Goal: Transaction & Acquisition: Book appointment/travel/reservation

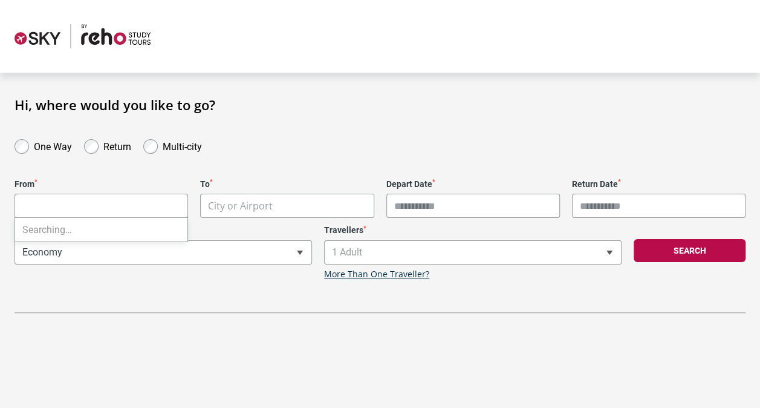
click at [100, 201] on body "**********" at bounding box center [380, 204] width 760 height 408
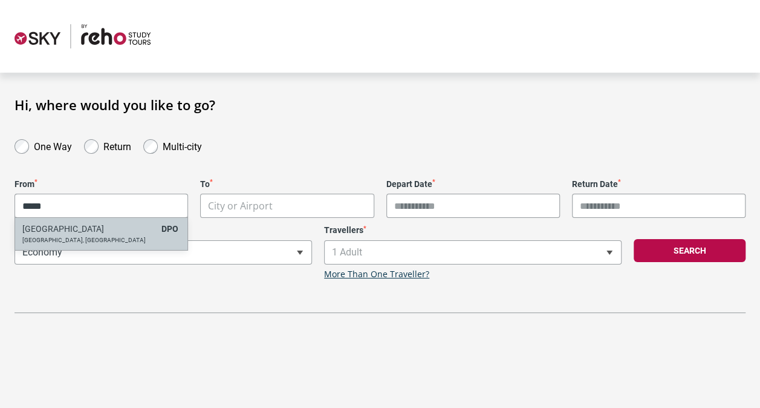
type input "*****"
select select "DPOA"
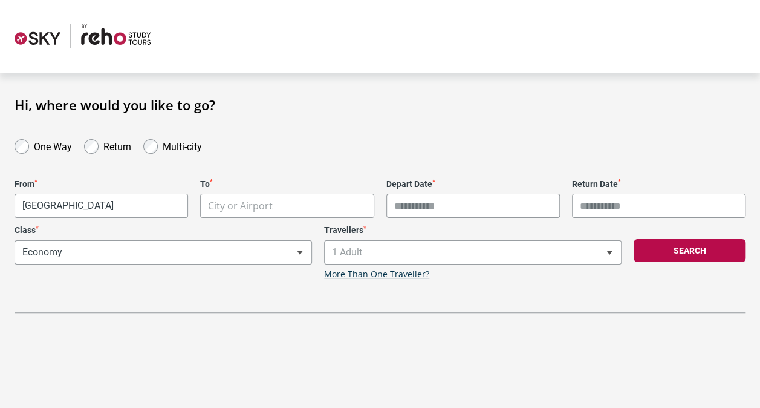
click at [249, 208] on body "**********" at bounding box center [380, 204] width 760 height 408
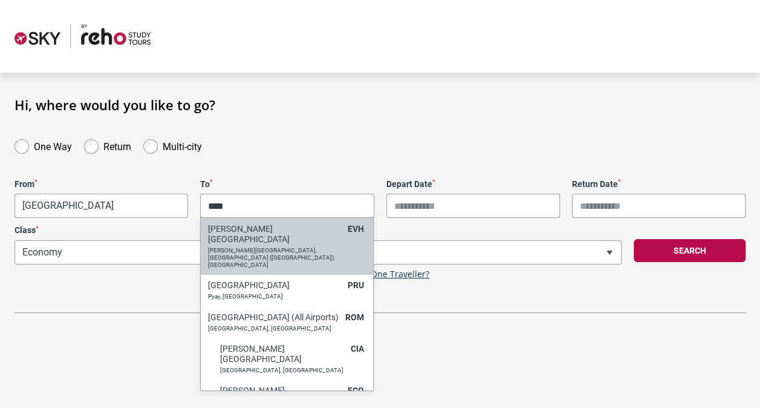
type input "****"
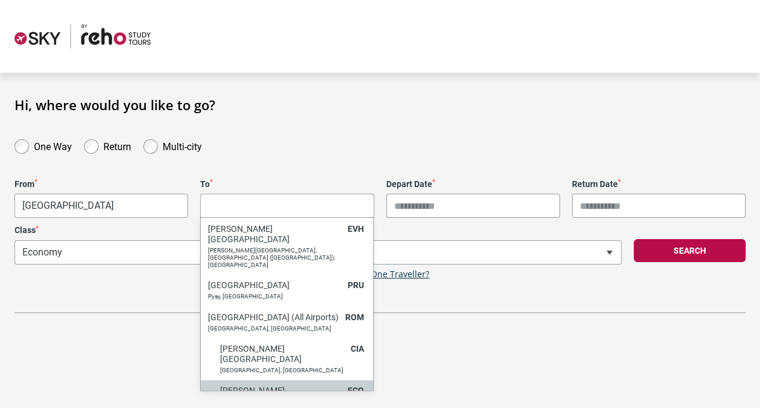
select select "FCOA"
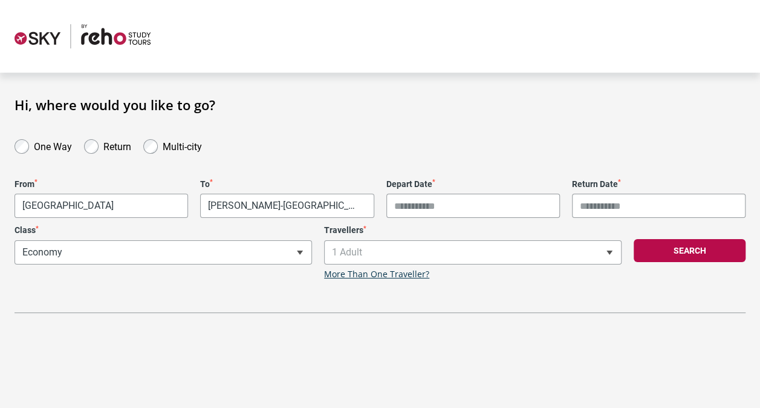
click at [496, 203] on input "Depart Date *" at bounding box center [473, 206] width 174 height 24
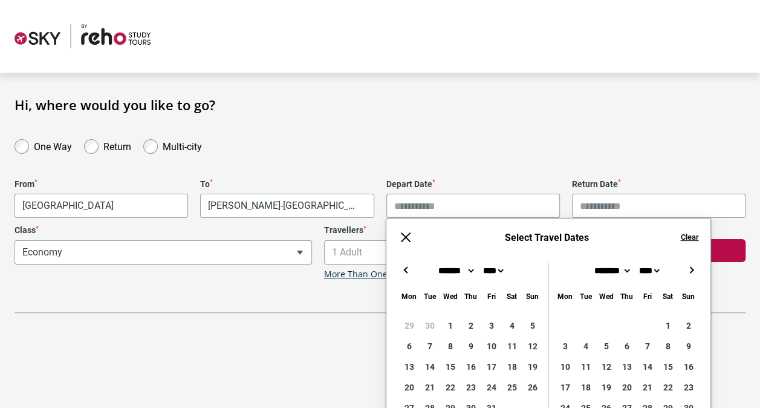
click at [689, 273] on button "→" at bounding box center [691, 269] width 15 height 15
type input "**********"
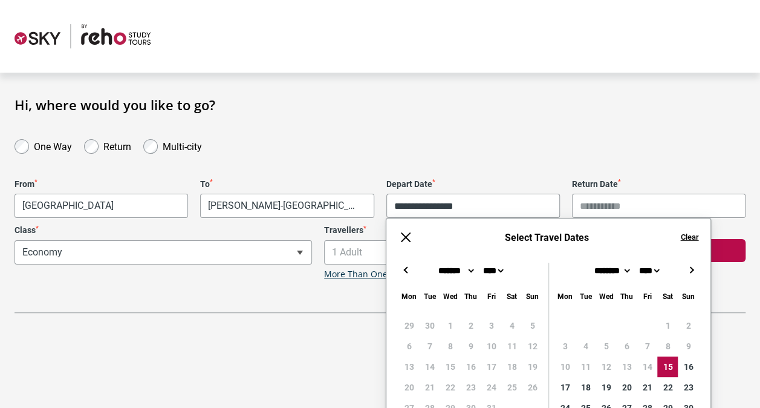
click at [631, 137] on form "One Way Return Multi-city" at bounding box center [379, 146] width 743 height 18
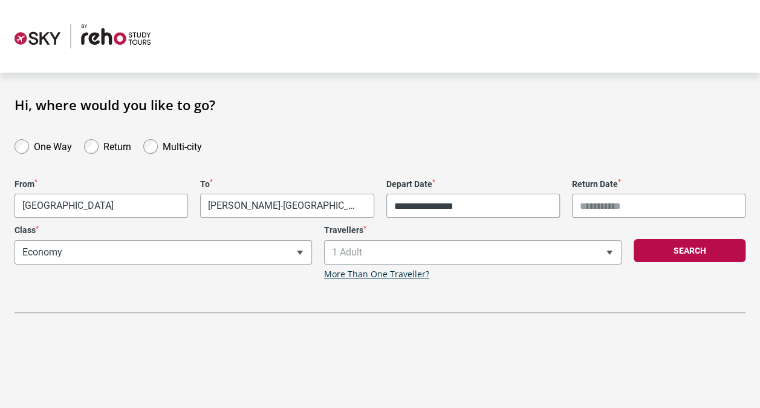
click at [591, 203] on input "Return Date *" at bounding box center [659, 206] width 174 height 24
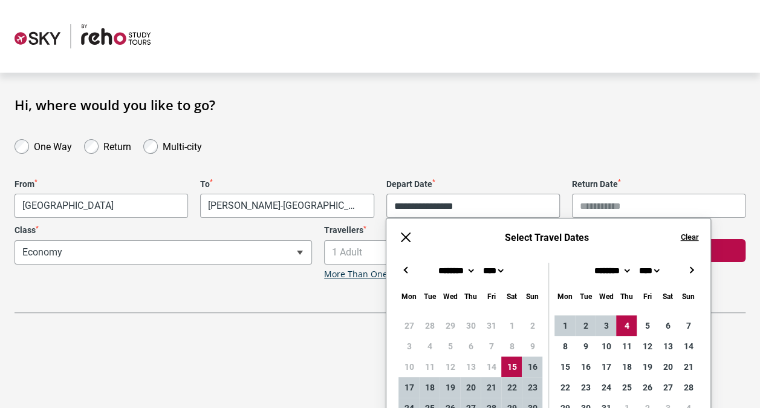
scroll to position [68, 0]
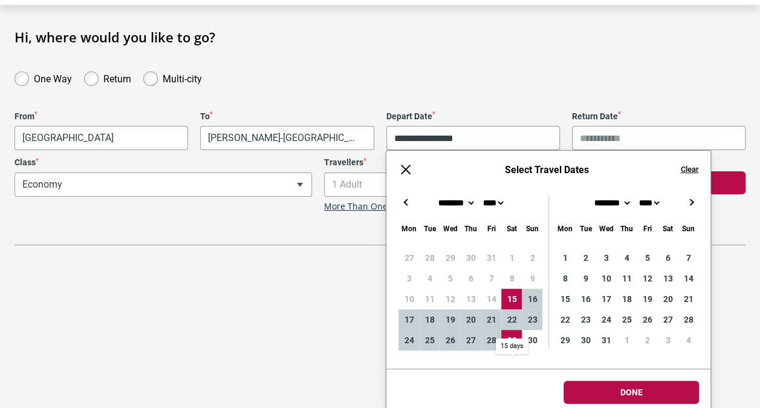
type input "**********"
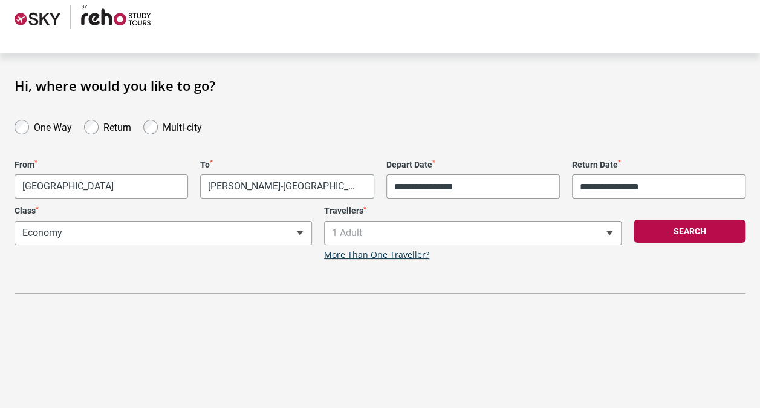
click at [594, 105] on div "**********" at bounding box center [380, 185] width 760 height 216
click at [571, 238] on span "1 Adult" at bounding box center [473, 232] width 296 height 23
click at [676, 231] on button "Search" at bounding box center [690, 231] width 112 height 23
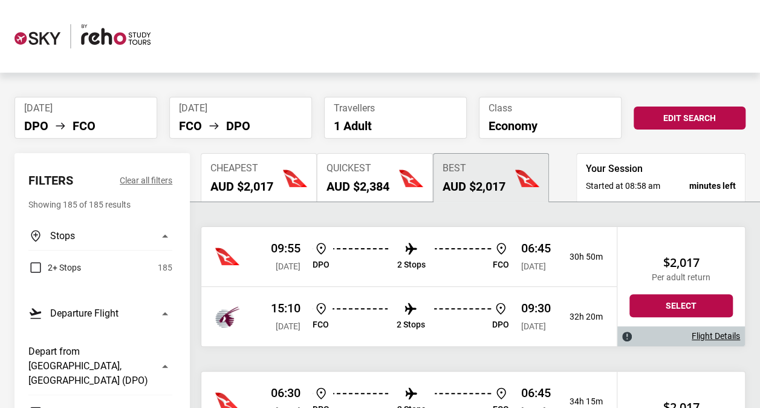
scroll to position [117, 0]
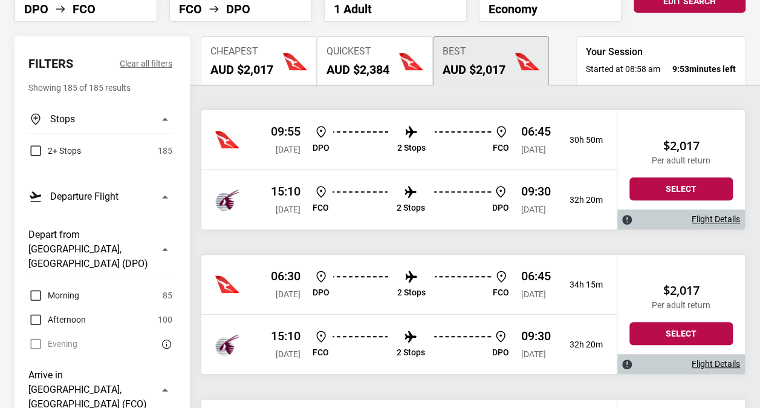
click at [409, 148] on p "2 Stops" at bounding box center [411, 148] width 28 height 10
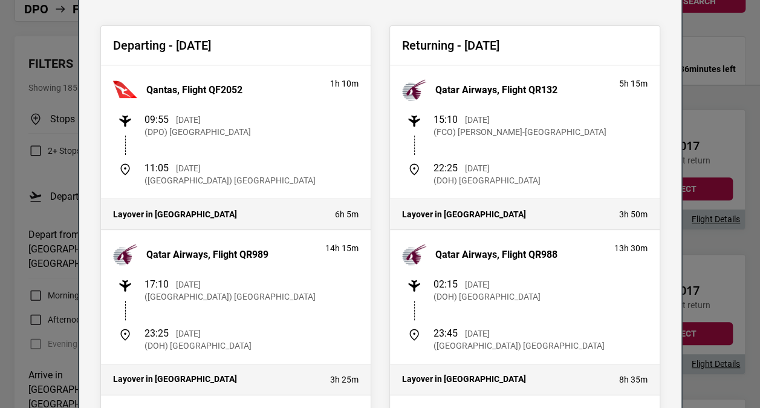
scroll to position [0, 0]
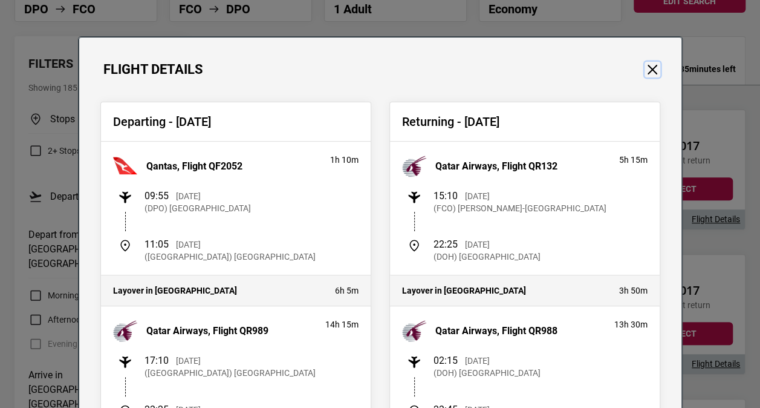
click at [646, 68] on button "Close" at bounding box center [653, 70] width 16 height 16
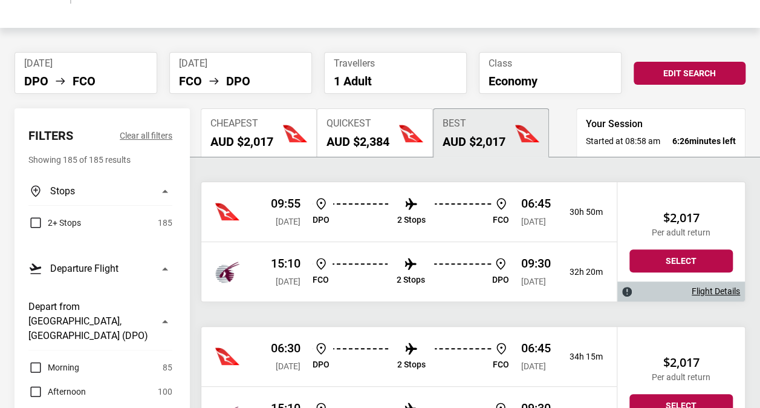
scroll to position [41, 0]
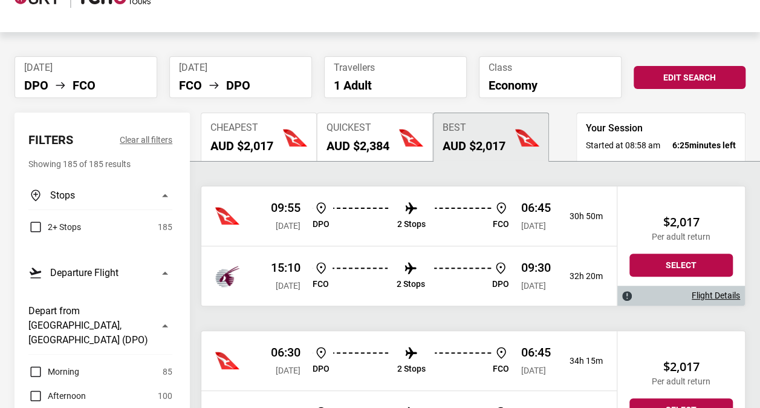
click at [102, 79] on ul "DPO FCO" at bounding box center [85, 85] width 123 height 15
click at [66, 88] on icon at bounding box center [60, 85] width 15 height 15
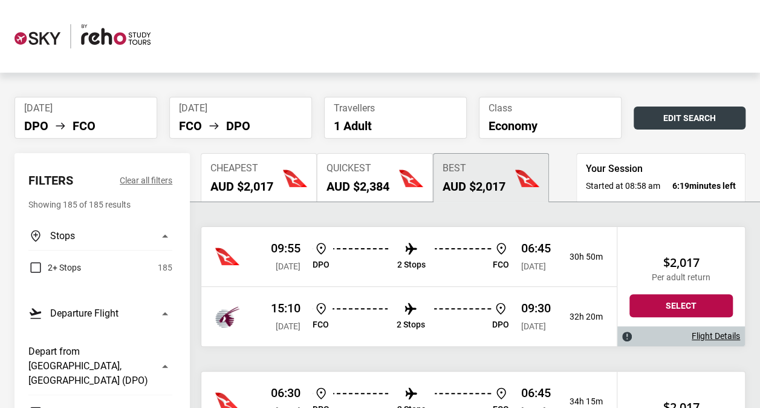
click at [692, 109] on button "Edit Search" at bounding box center [690, 117] width 112 height 23
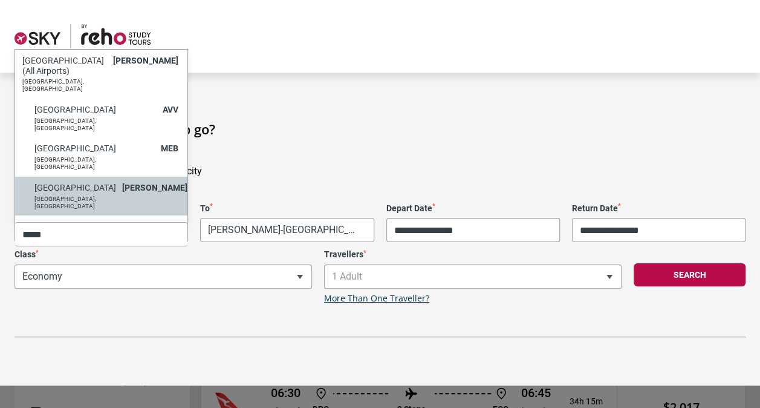
type input "*****"
select select "MELA"
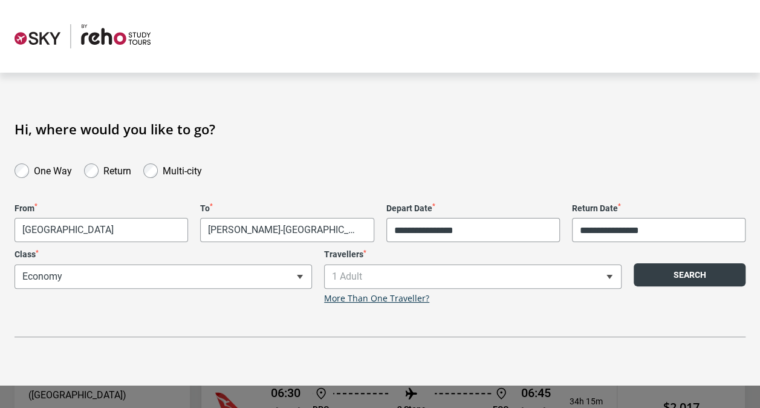
click at [700, 276] on button "Search" at bounding box center [690, 274] width 112 height 23
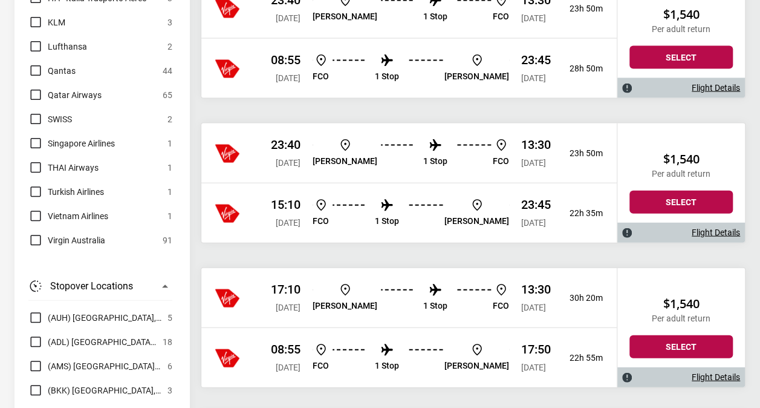
scroll to position [1260, 0]
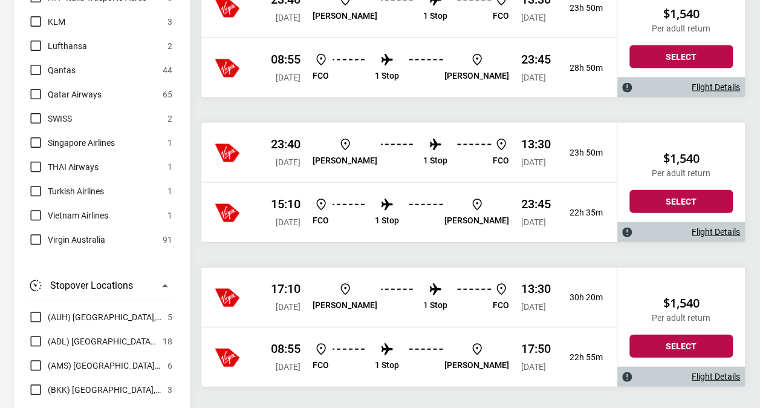
click at [423, 155] on p "1 Stop" at bounding box center [435, 160] width 24 height 10
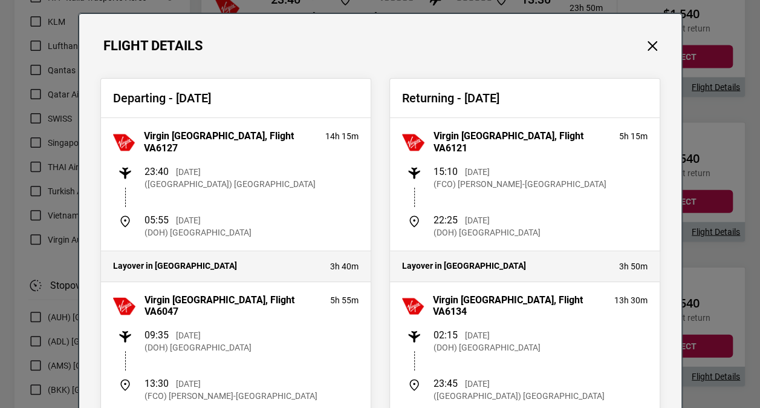
scroll to position [21, 0]
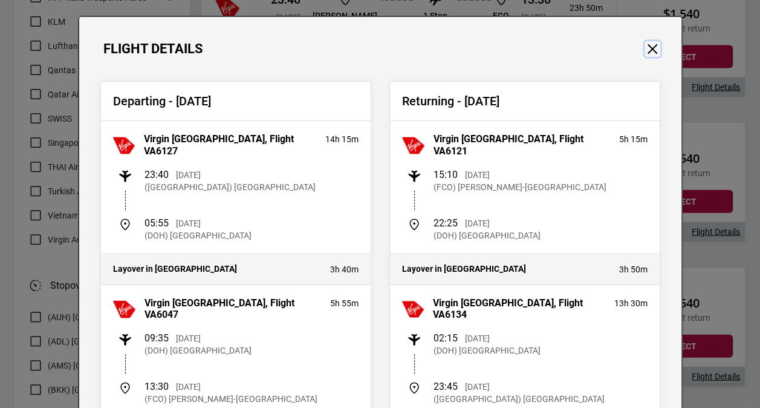
click at [647, 47] on button "Close" at bounding box center [653, 49] width 16 height 16
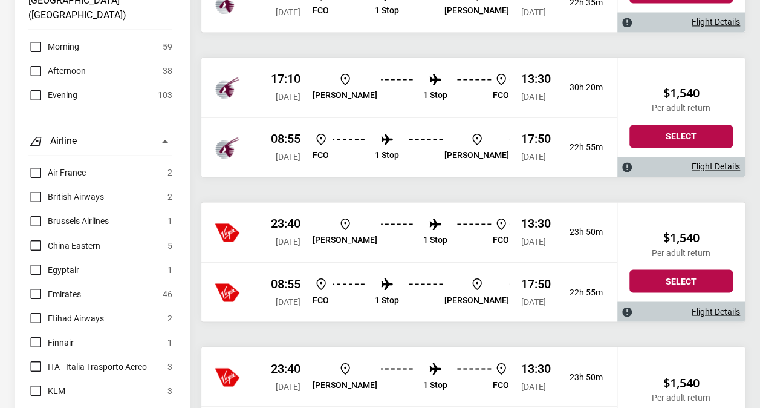
scroll to position [893, 0]
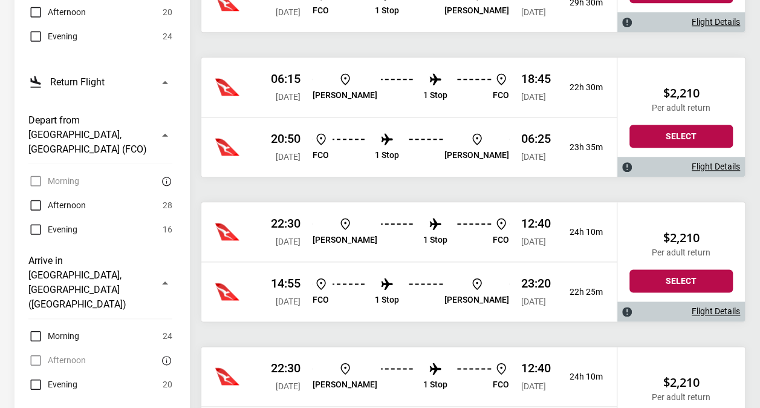
scroll to position [605, 0]
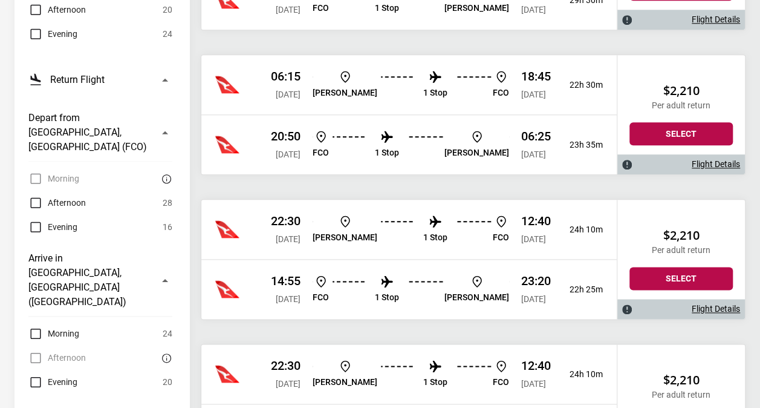
click at [399, 295] on p "1 Stop" at bounding box center [387, 297] width 24 height 10
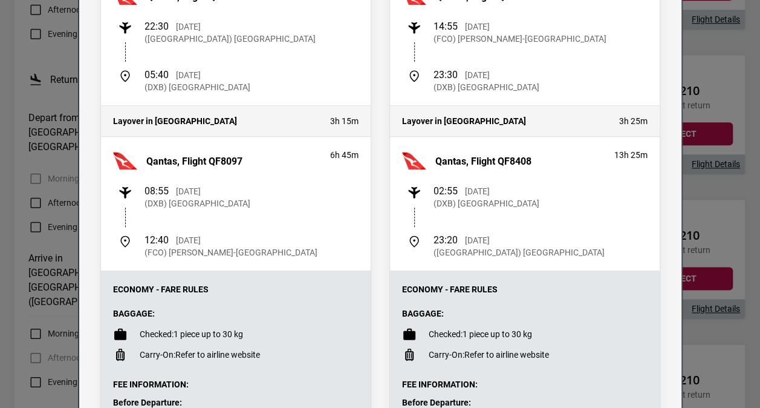
scroll to position [0, 0]
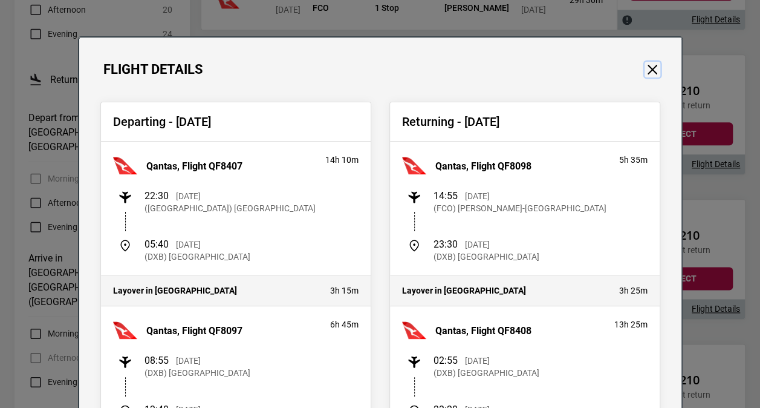
click at [645, 70] on button "Close" at bounding box center [653, 70] width 16 height 16
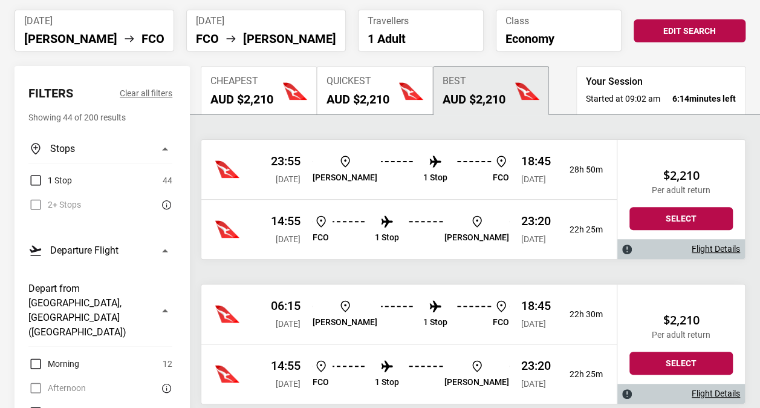
scroll to position [91, 0]
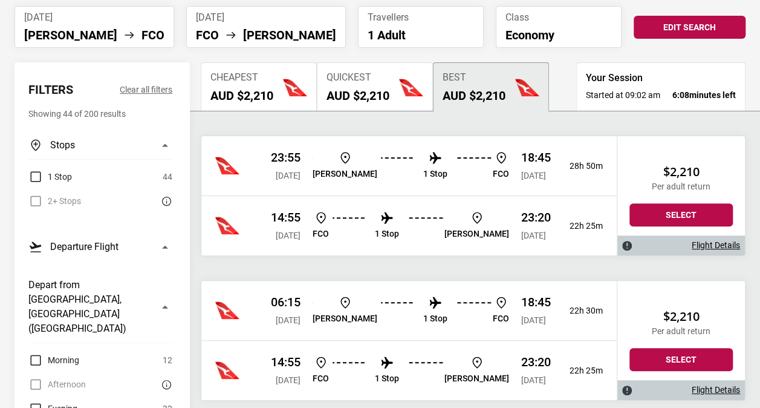
click at [399, 230] on p "1 Stop" at bounding box center [387, 234] width 24 height 10
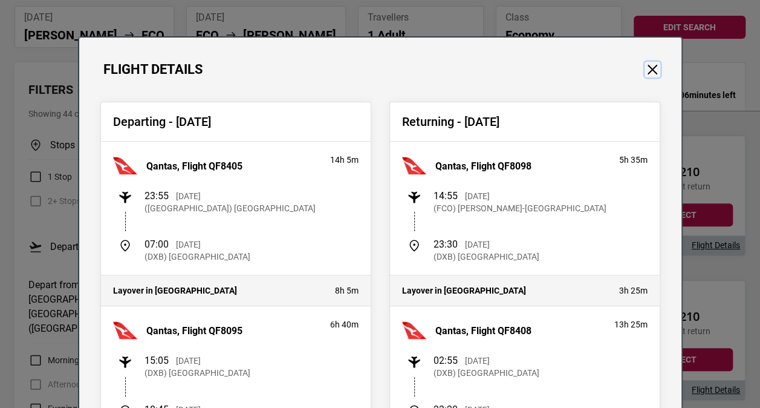
click at [647, 66] on button "Close" at bounding box center [653, 70] width 16 height 16
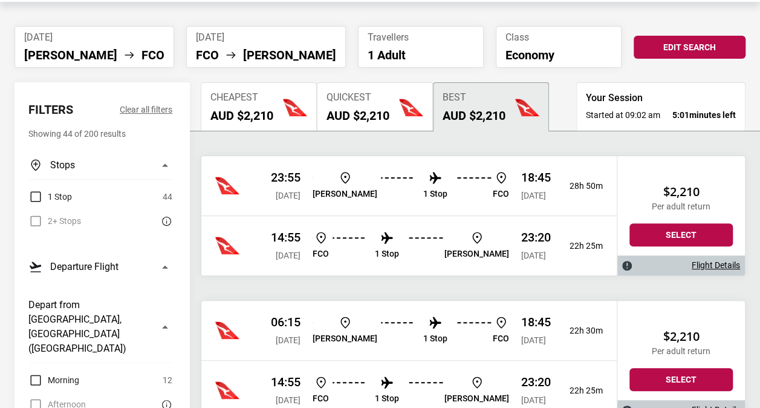
scroll to position [67, 0]
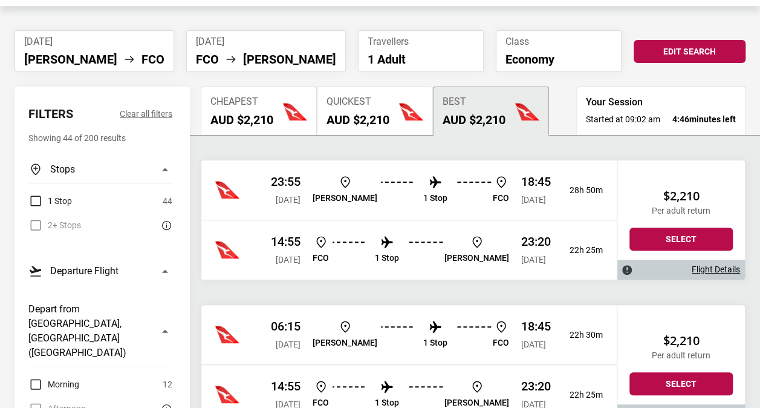
click at [423, 197] on p "1 Stop" at bounding box center [435, 198] width 24 height 10
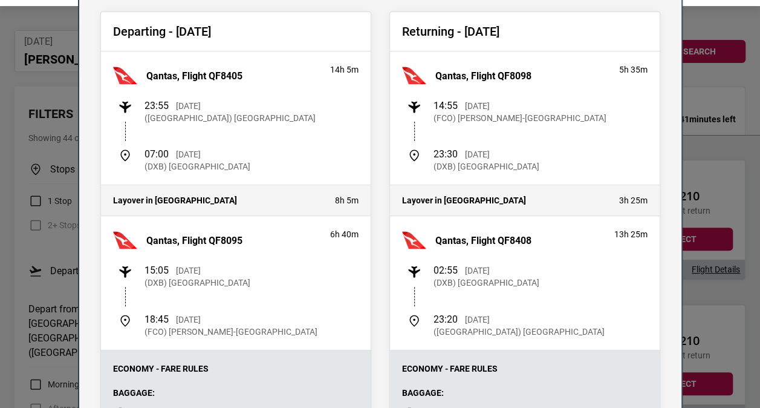
scroll to position [91, 0]
click at [709, 15] on div "Flight Details Departing - Sat, 15 Nov 2025 Qantas, Flight QF8405 14h 5m 23:55 …" at bounding box center [380, 204] width 760 height 408
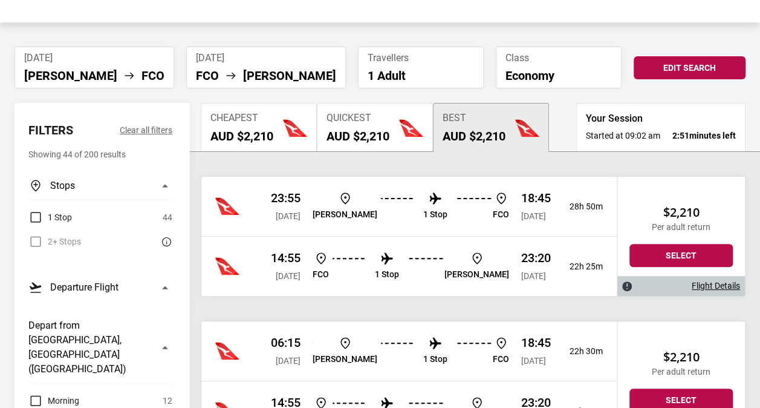
scroll to position [50, 0]
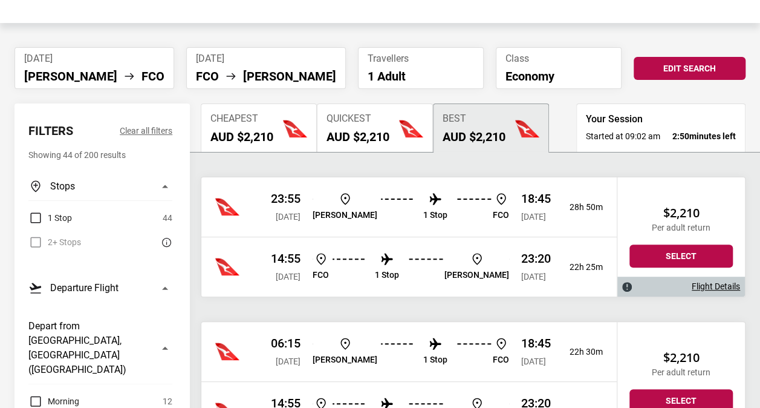
click at [423, 219] on li "1 Stop" at bounding box center [435, 207] width 24 height 31
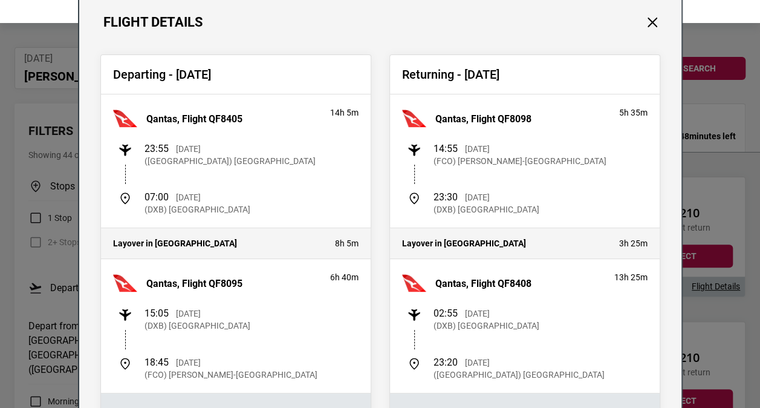
scroll to position [48, 0]
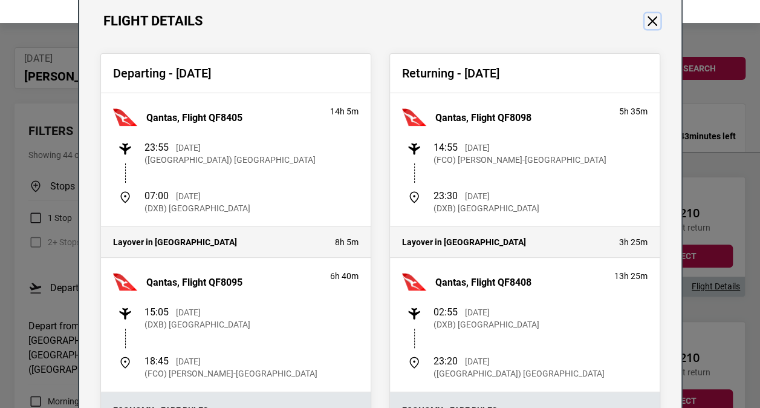
click at [645, 19] on button "Close" at bounding box center [653, 21] width 16 height 16
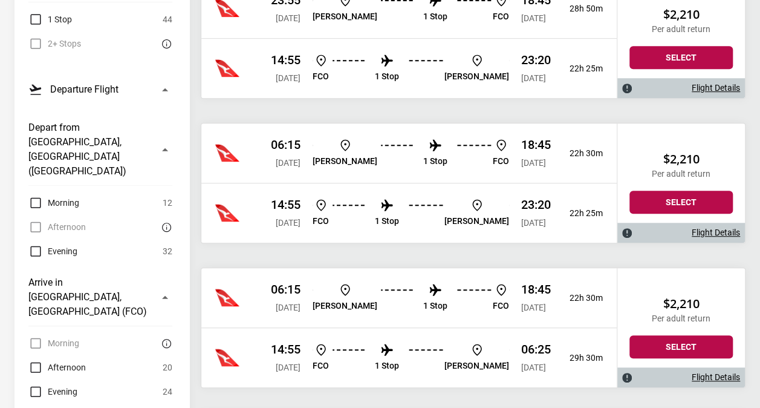
scroll to position [0, 0]
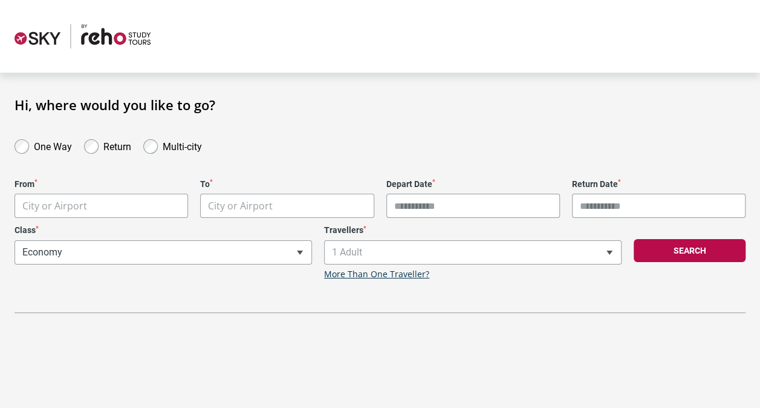
scroll to position [19, 0]
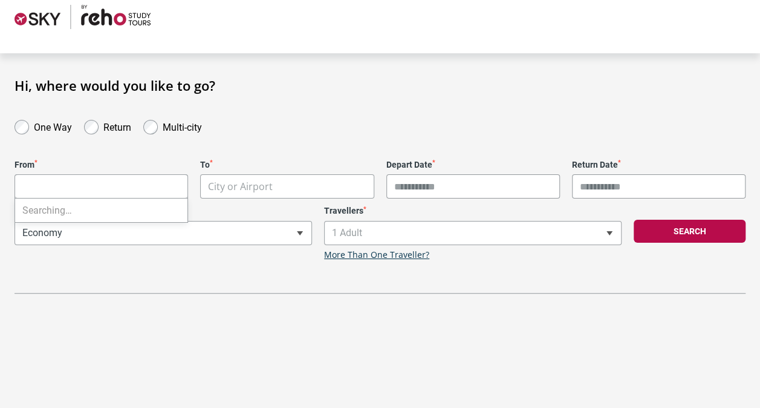
click at [168, 183] on body "**********" at bounding box center [380, 185] width 760 height 408
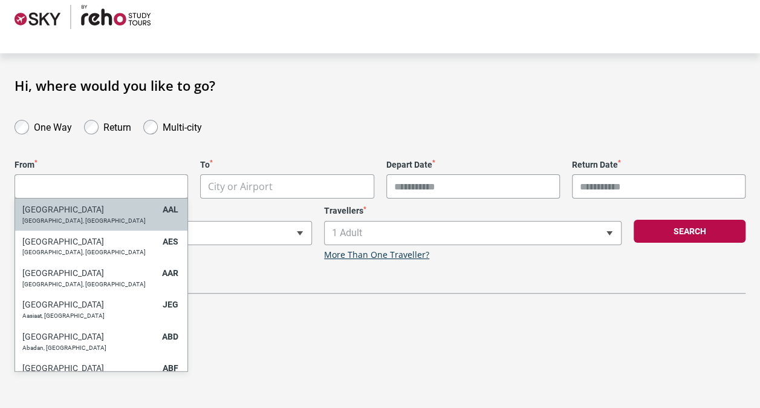
click at [168, 183] on input "Search" at bounding box center [101, 186] width 172 height 24
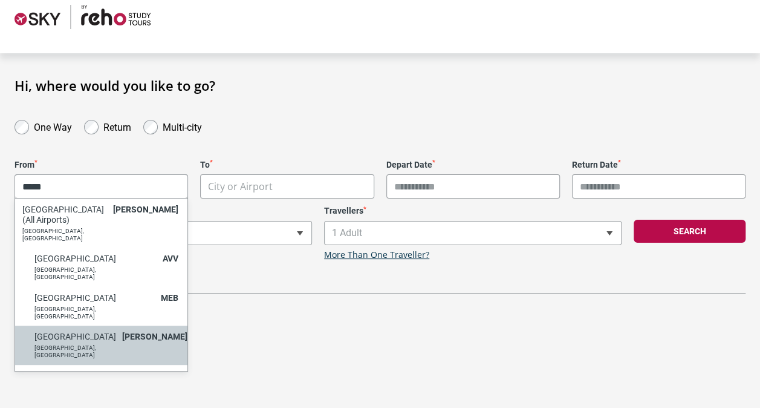
type input "*****"
select select "MELA"
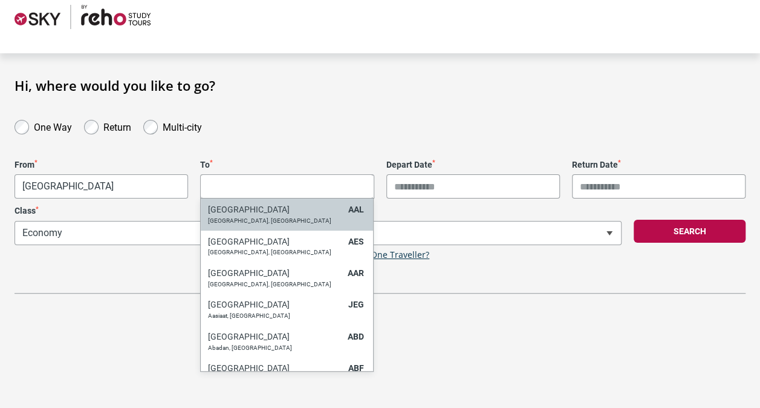
click at [246, 191] on body "**********" at bounding box center [380, 185] width 760 height 408
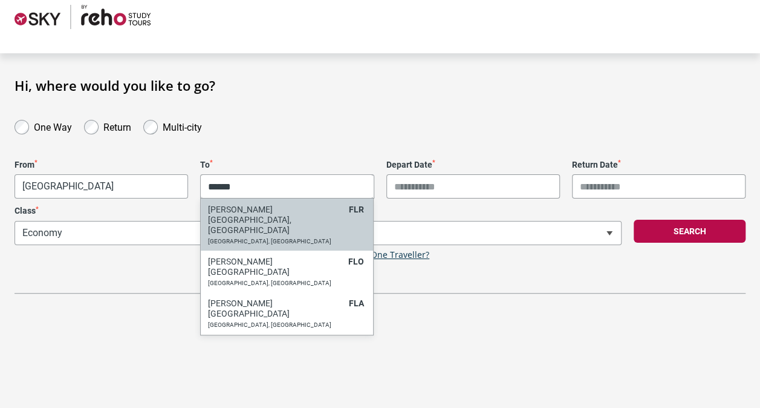
type input "******"
select select "FLRA"
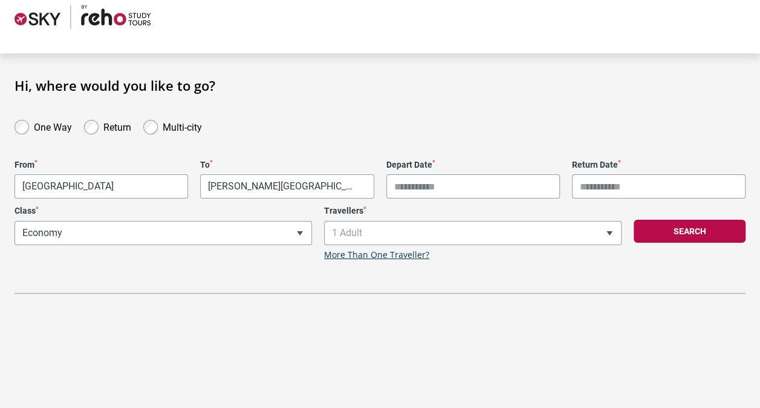
click at [444, 185] on input "Depart Date *" at bounding box center [473, 186] width 174 height 24
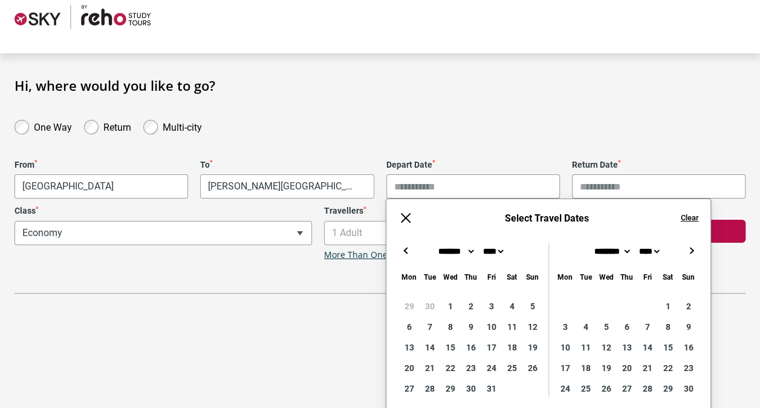
click at [692, 252] on button "→" at bounding box center [691, 250] width 15 height 15
type input "**********"
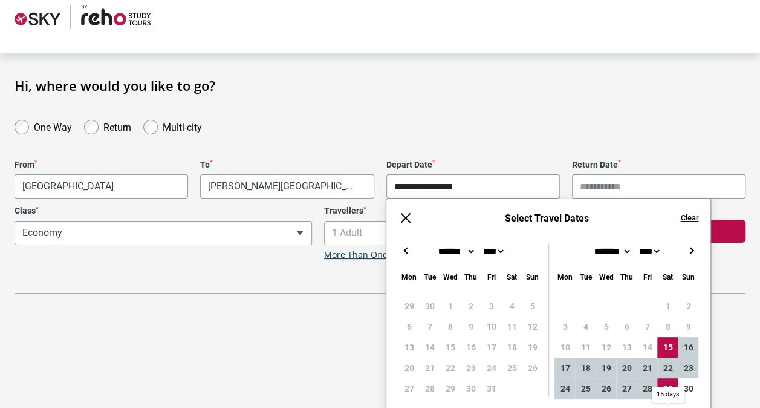
type input "**********"
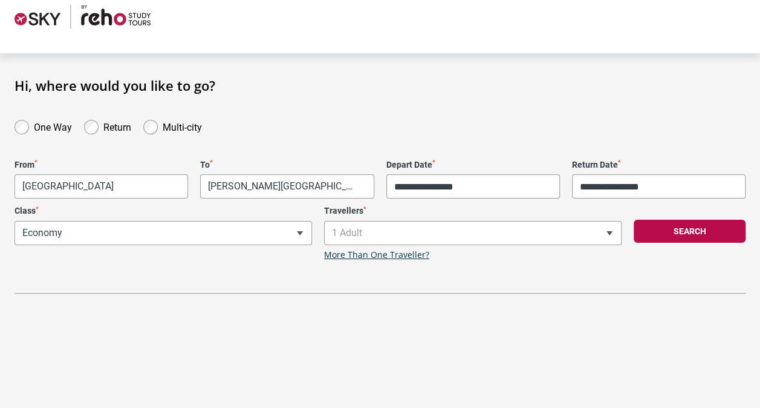
click at [605, 123] on form "One Way Return Multi-city" at bounding box center [379, 126] width 743 height 18
click at [682, 228] on button "Search" at bounding box center [690, 231] width 112 height 23
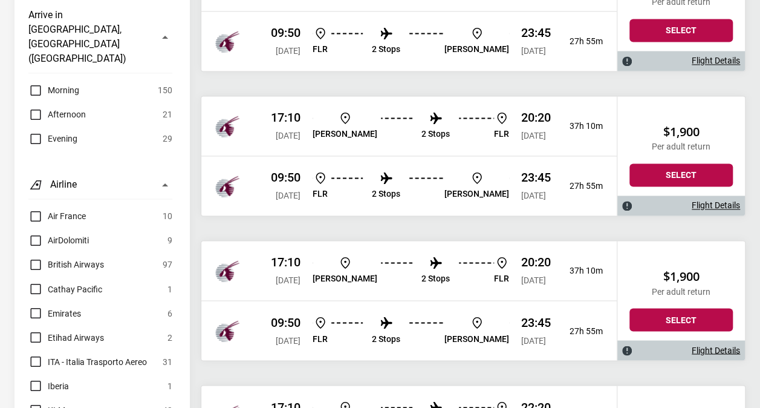
scroll to position [854, 0]
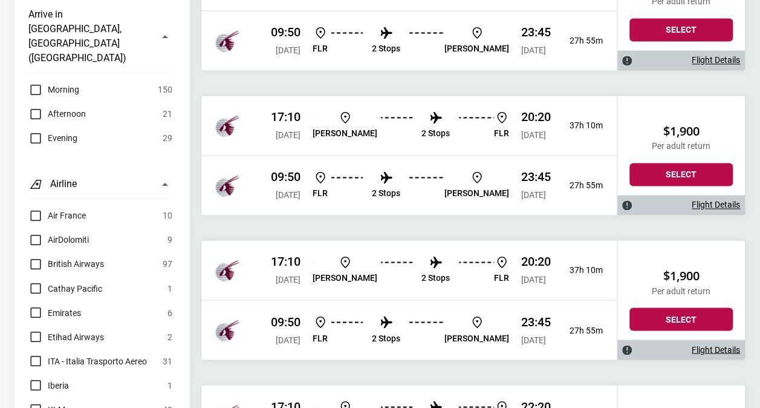
click at [76, 371] on div "Air France 10 AirDolomiti 9 British Airways 97 Cathay Pacific 1 Emirates 6 Etih…" at bounding box center [100, 372] width 144 height 329
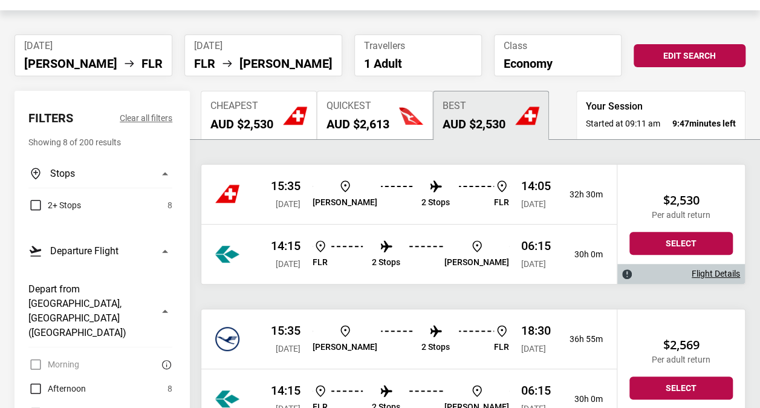
scroll to position [61, 0]
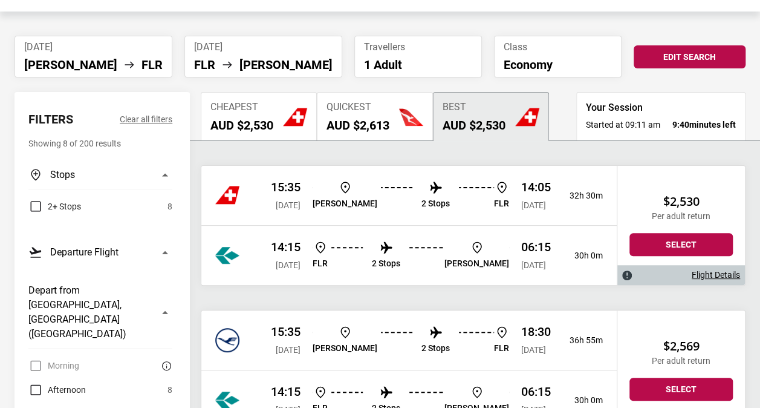
click at [422, 203] on p "2 Stops" at bounding box center [436, 203] width 28 height 10
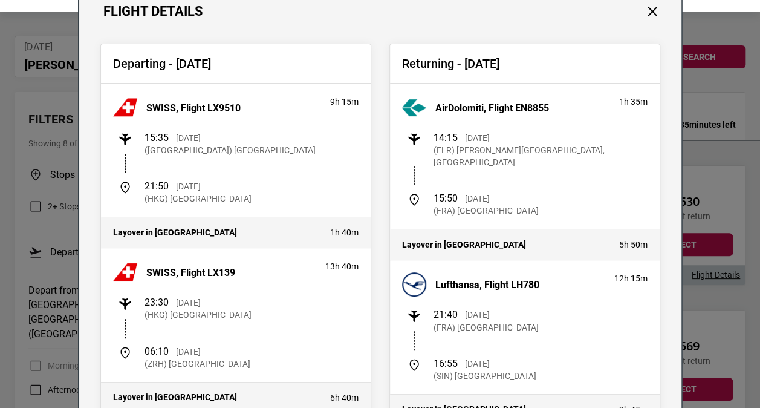
scroll to position [0, 0]
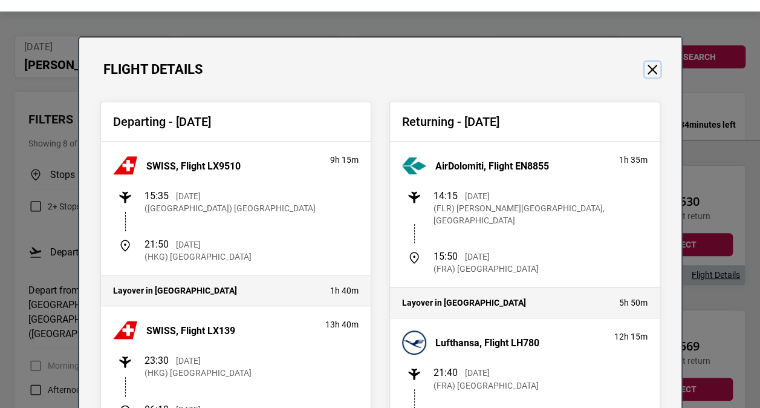
click at [645, 67] on button "Close" at bounding box center [653, 70] width 16 height 16
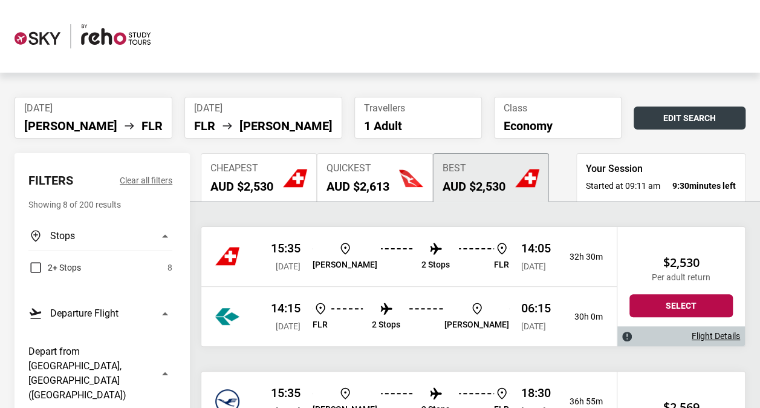
click at [698, 116] on button "Edit Search" at bounding box center [690, 117] width 112 height 23
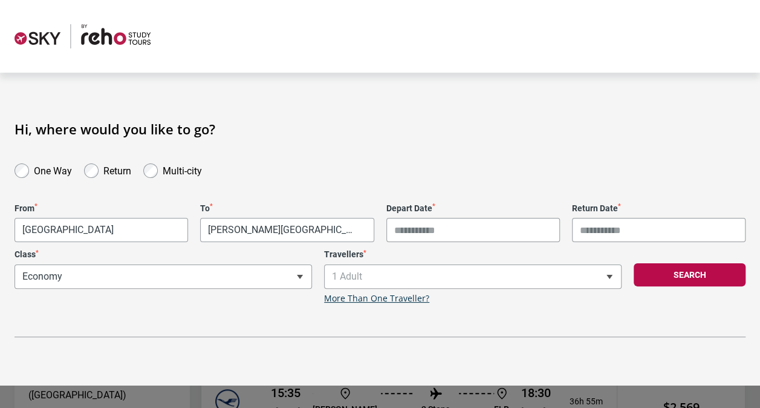
type input "**********"
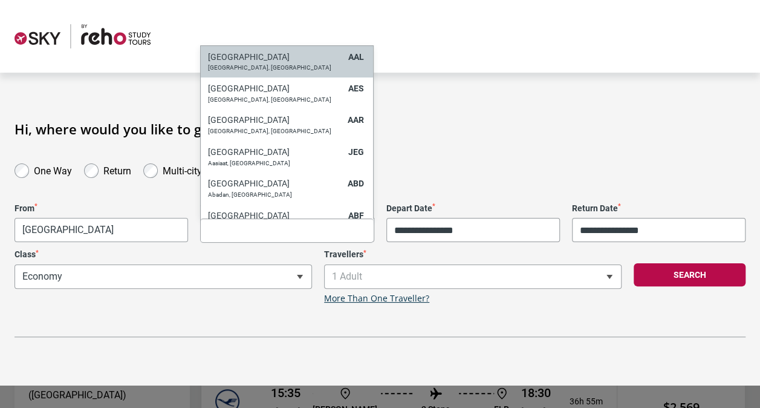
drag, startPoint x: 327, startPoint y: 221, endPoint x: 271, endPoint y: 226, distance: 55.8
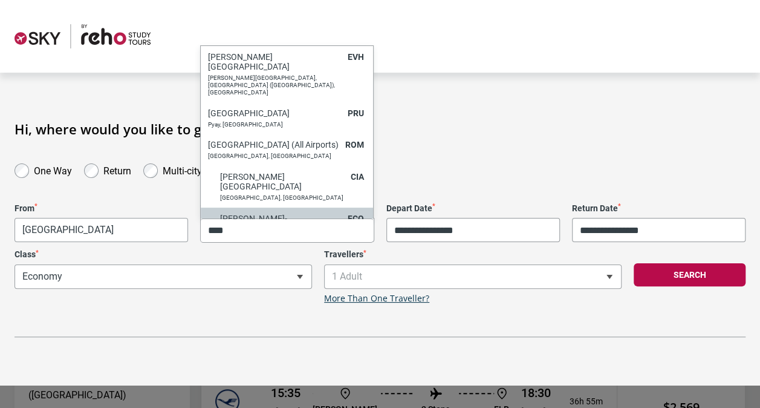
scroll to position [6, 0]
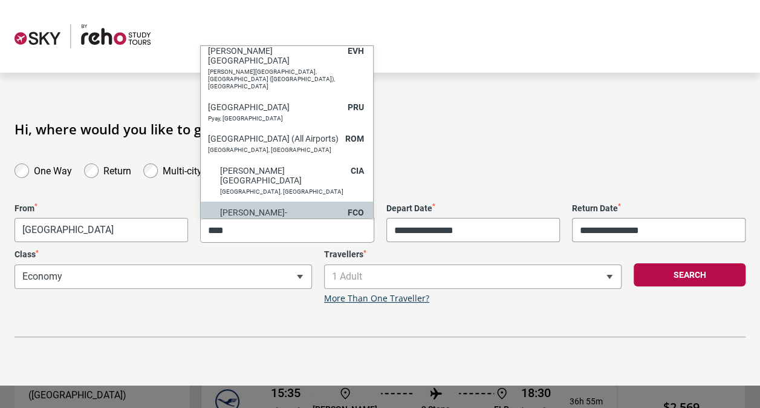
type input "****"
select select "FCOA"
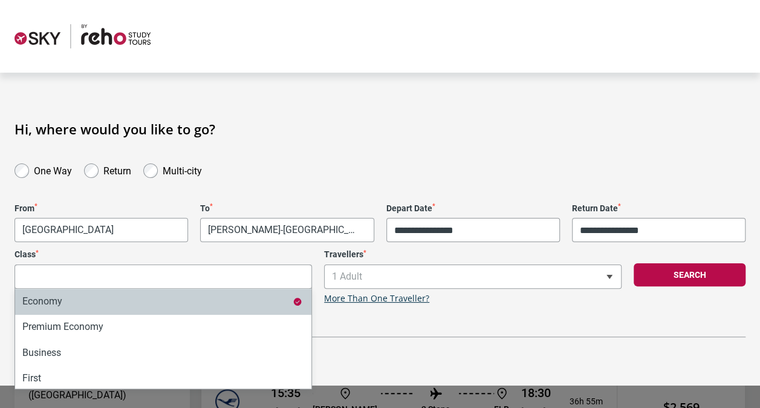
click at [293, 286] on div "**********" at bounding box center [163, 276] width 310 height 54
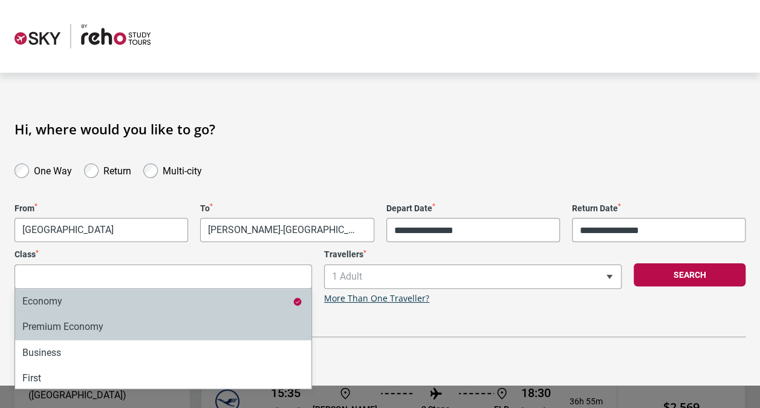
select select "*"
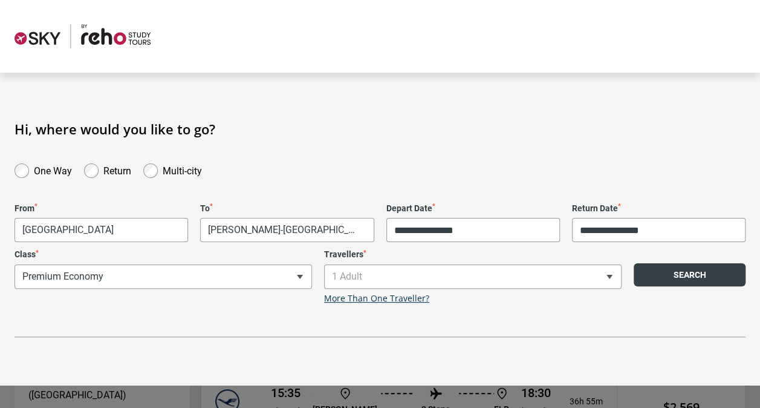
click at [670, 275] on button "Search" at bounding box center [690, 274] width 112 height 23
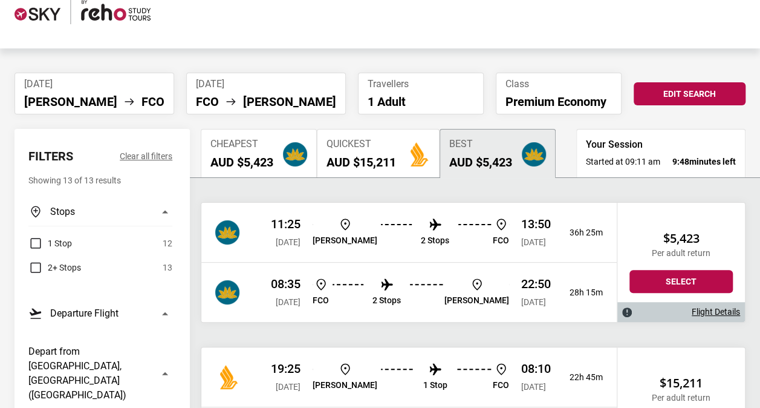
scroll to position [0, 0]
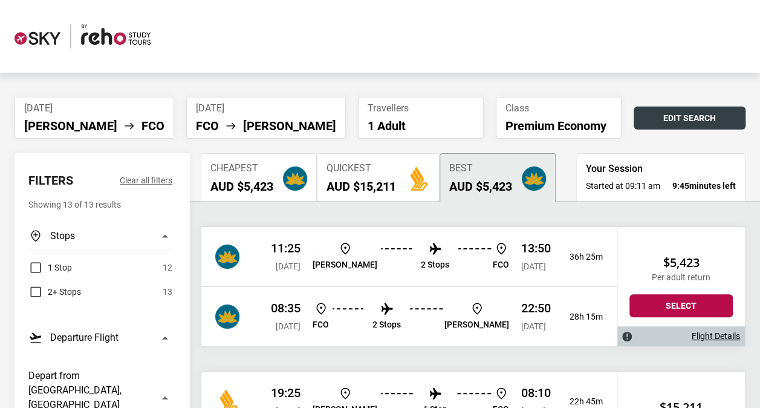
click at [703, 114] on button "Edit Search" at bounding box center [690, 117] width 112 height 23
select select "*"
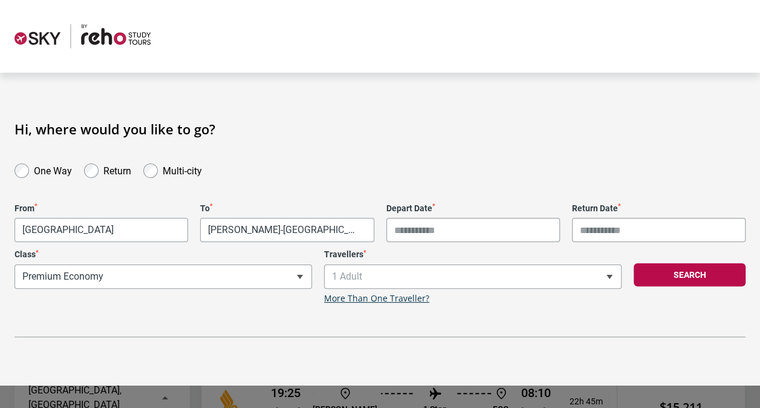
type input "**********"
click at [289, 273] on div "**********" at bounding box center [163, 276] width 310 height 54
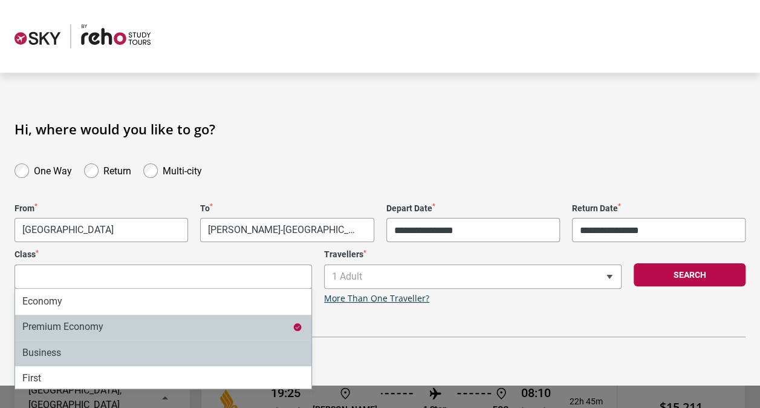
scroll to position [2, 0]
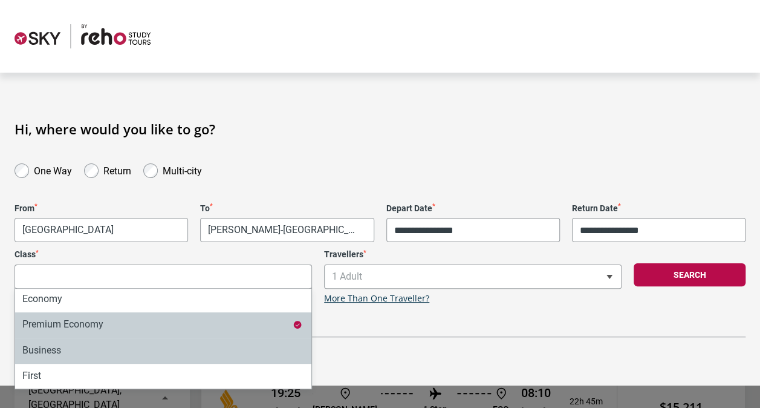
select select "*"
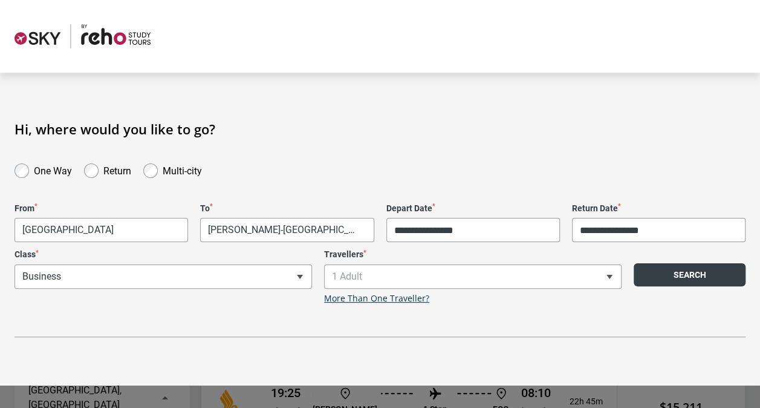
click at [680, 264] on div "Search" at bounding box center [690, 276] width 124 height 54
click at [680, 264] on button "Search" at bounding box center [690, 274] width 112 height 23
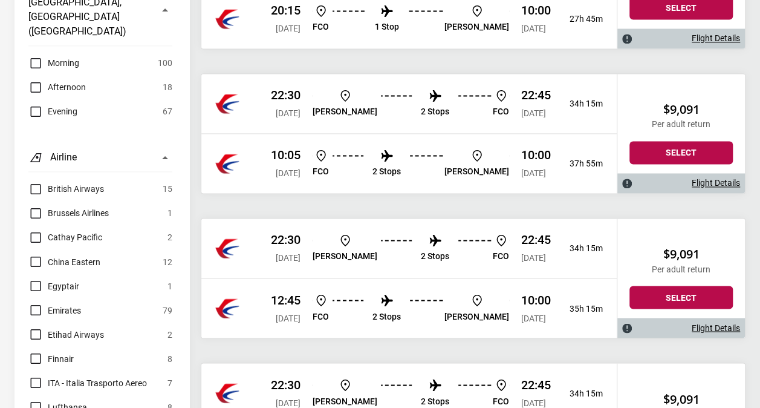
scroll to position [882, 0]
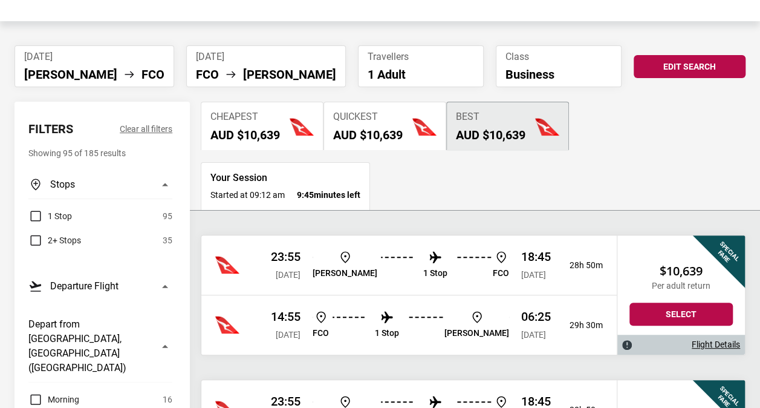
scroll to position [56, 0]
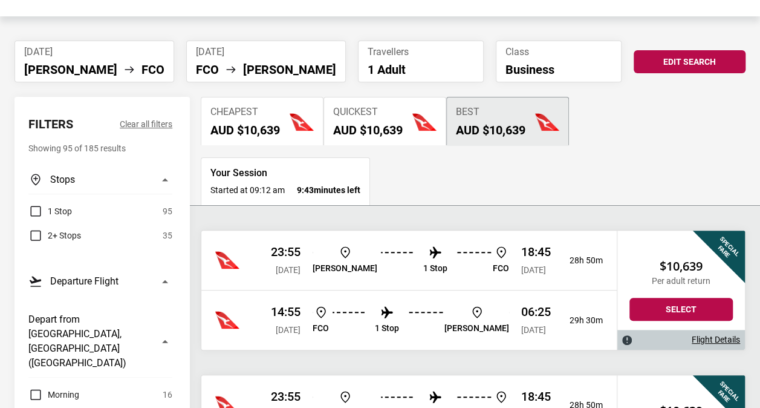
click at [543, 195] on div "Cheapest AUD $10,639 Quickest AUD $10,639 Best AUD $10,639 Your Session Started…" at bounding box center [473, 151] width 545 height 108
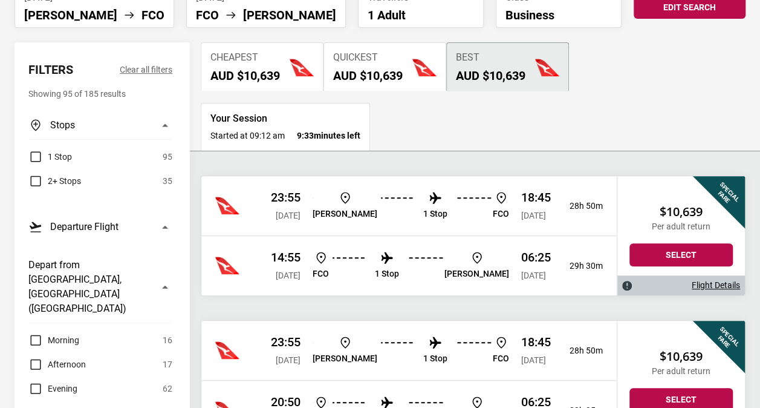
scroll to position [0, 0]
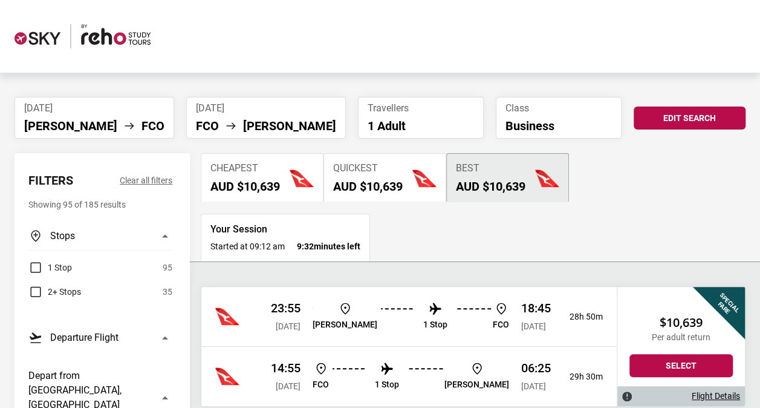
click at [665, 112] on button "Edit Search" at bounding box center [690, 117] width 112 height 23
select select "*"
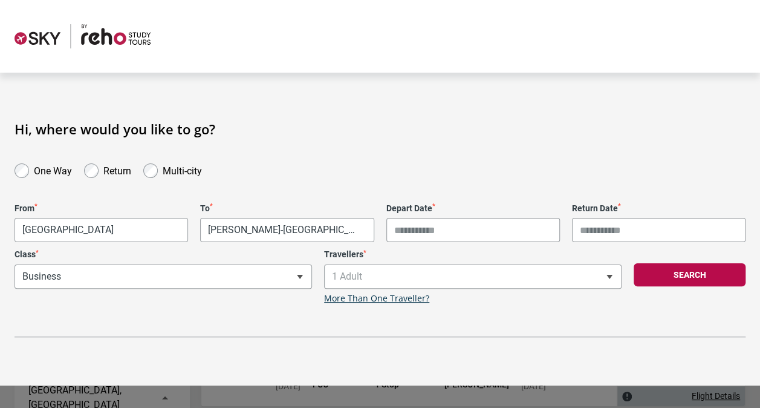
type input "**********"
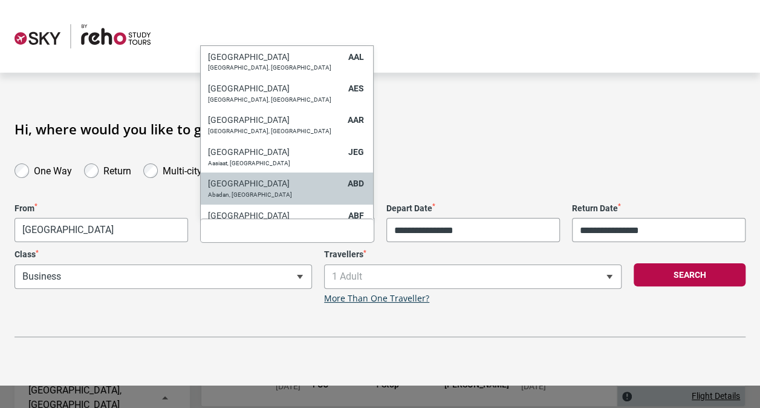
click at [458, 154] on div "**********" at bounding box center [380, 229] width 760 height 216
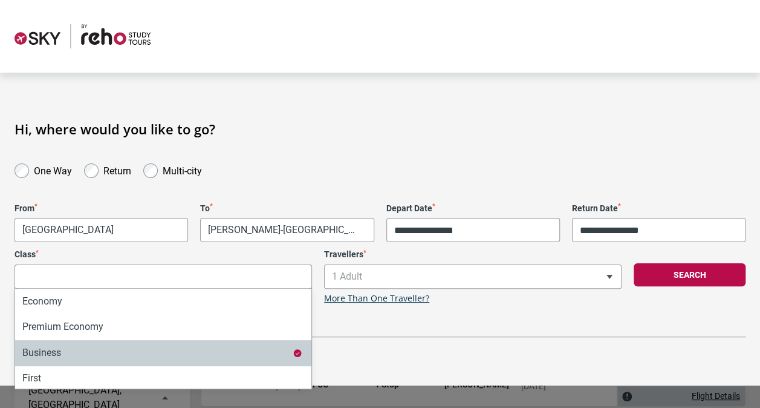
click at [249, 276] on div "**********" at bounding box center [163, 276] width 310 height 54
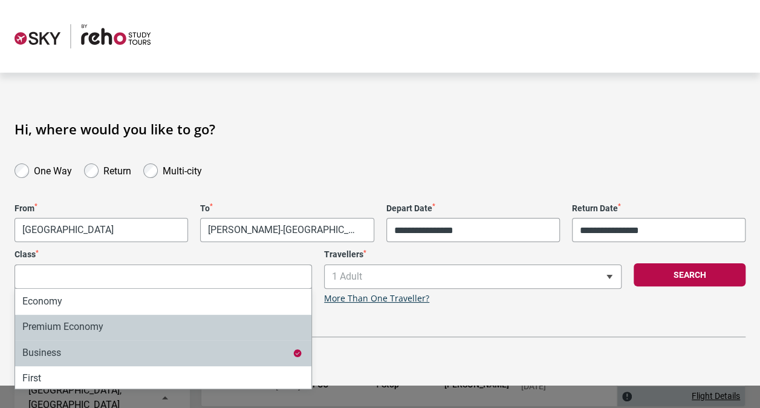
scroll to position [2, 0]
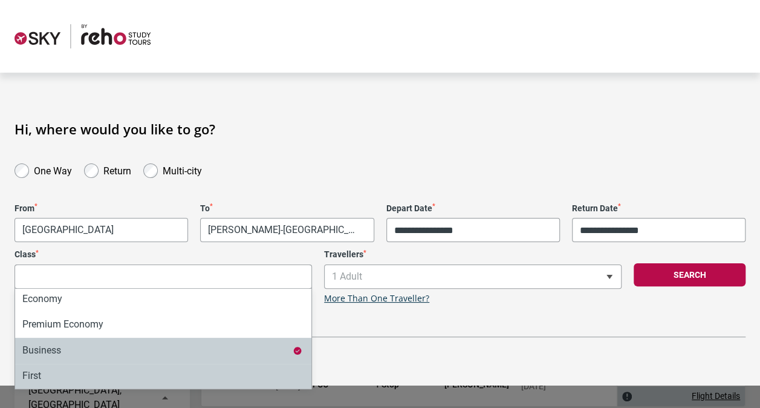
select select "*"
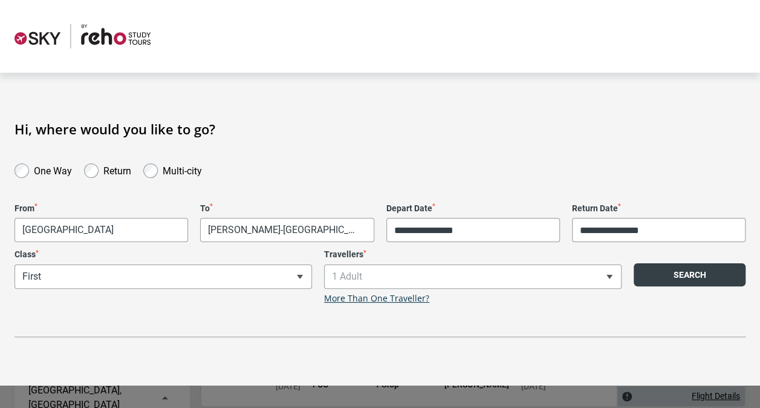
click at [697, 276] on button "Search" at bounding box center [690, 274] width 112 height 23
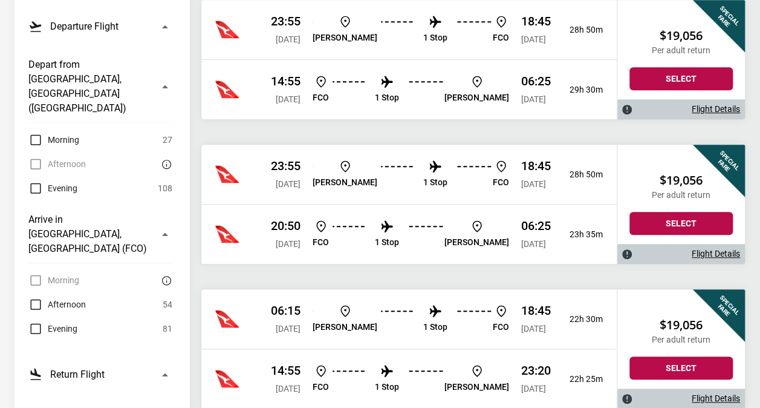
scroll to position [0, 0]
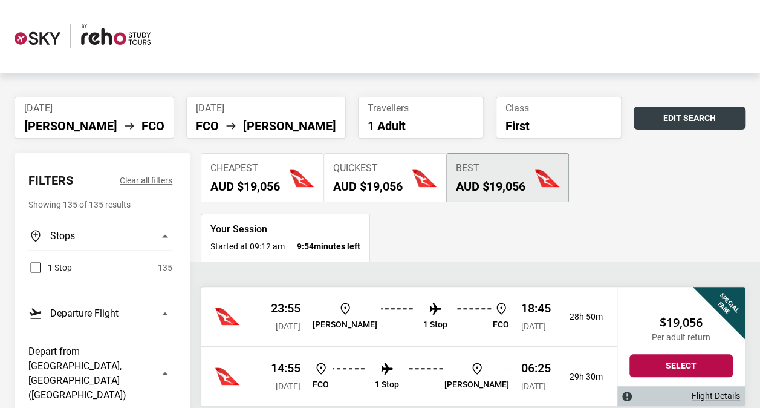
click at [681, 115] on button "Edit Search" at bounding box center [690, 117] width 112 height 23
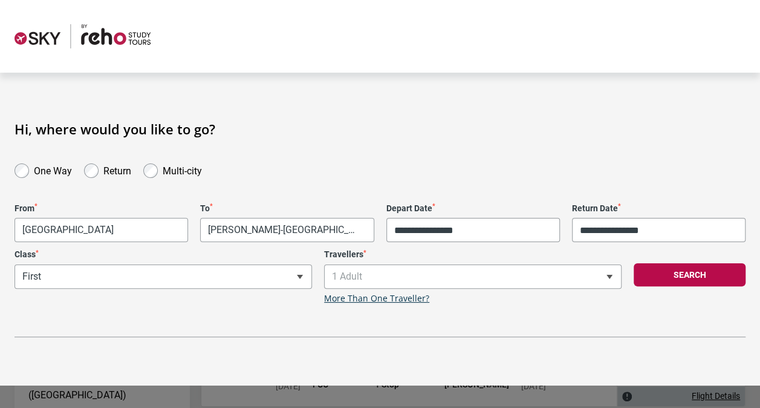
click at [181, 275] on div "**********" at bounding box center [163, 276] width 310 height 54
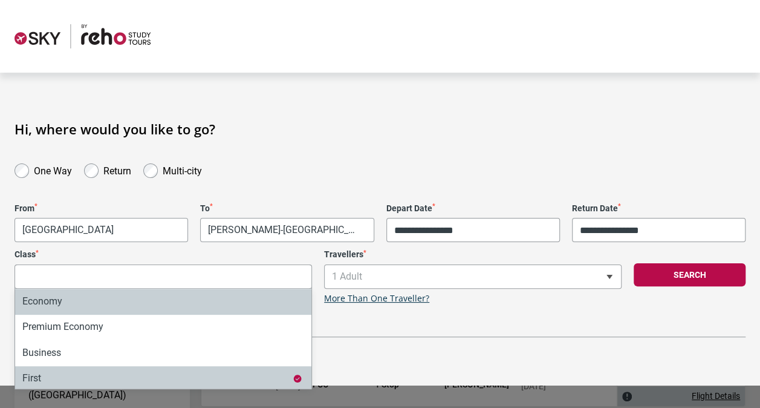
select select "*"
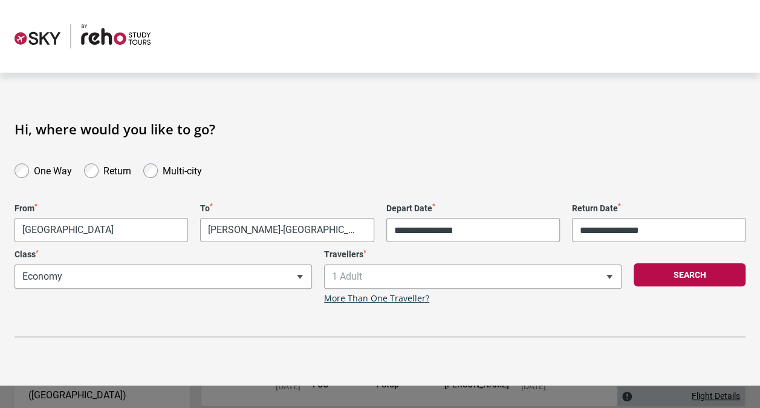
click at [702, 261] on div "Search" at bounding box center [690, 276] width 124 height 54
click at [688, 264] on button "Search" at bounding box center [690, 274] width 112 height 23
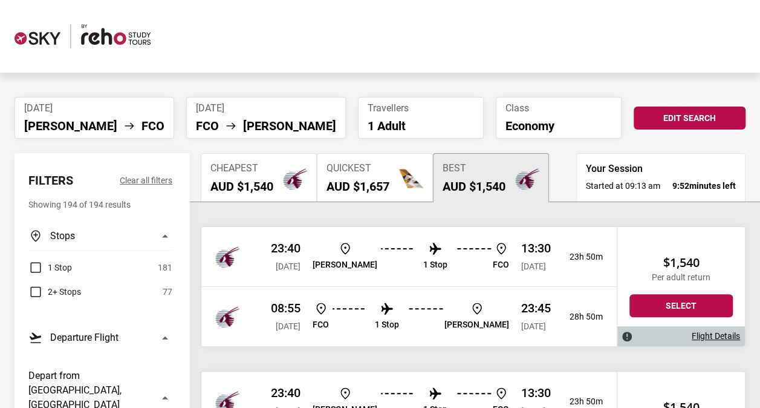
click at [423, 262] on p "1 Stop" at bounding box center [435, 264] width 24 height 10
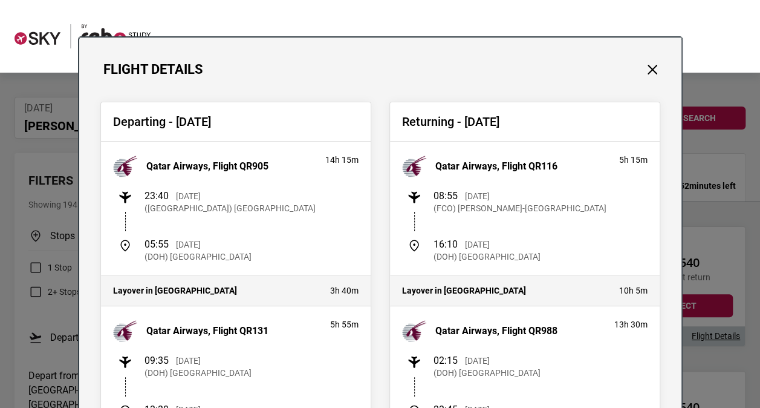
click at [408, 262] on div "Returning - [DATE] Qatar Airways, Flight QR116 5h 15m 08:55 [DATE] (FCO) [PERSO…" at bounding box center [524, 405] width 271 height 606
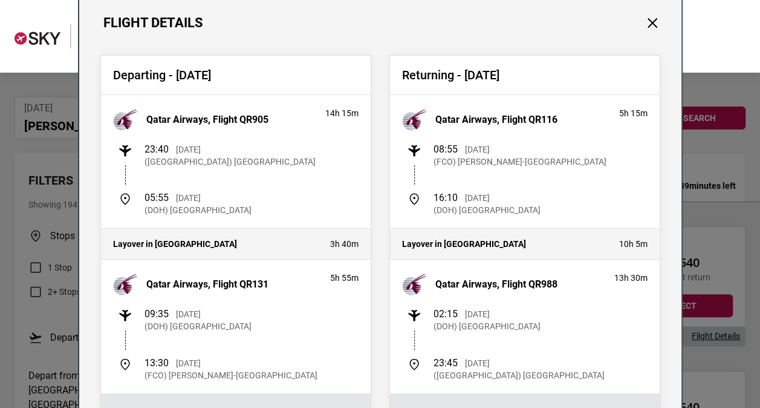
scroll to position [47, 0]
click at [648, 24] on button "Close" at bounding box center [653, 23] width 16 height 16
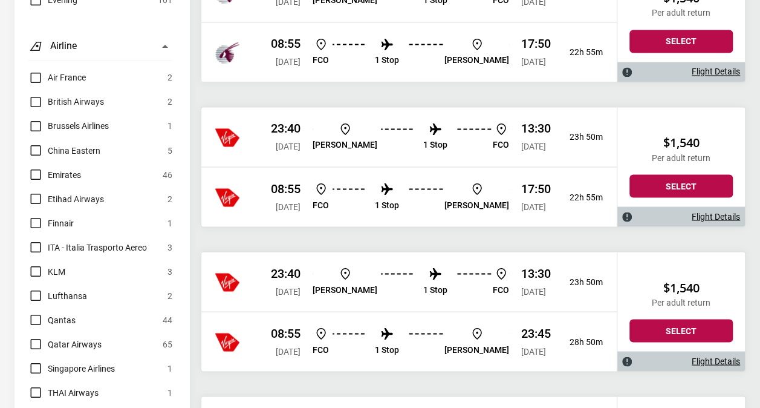
scroll to position [994, 0]
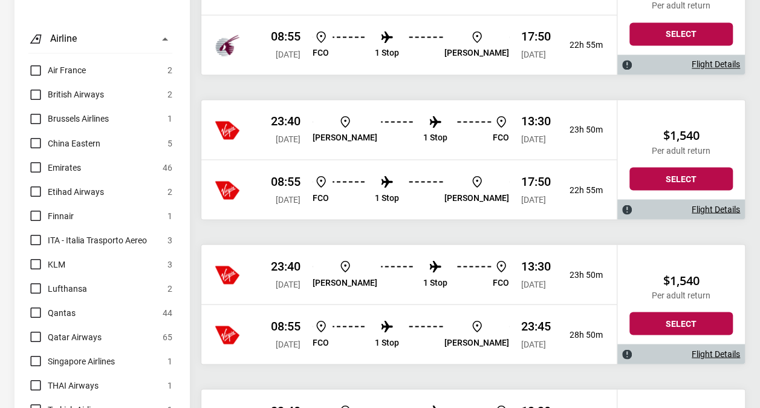
click at [43, 305] on label "Qantas" at bounding box center [51, 312] width 47 height 15
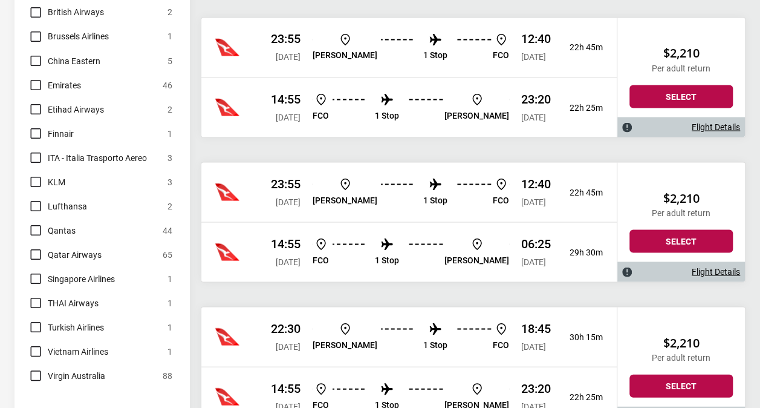
scroll to position [1072, 0]
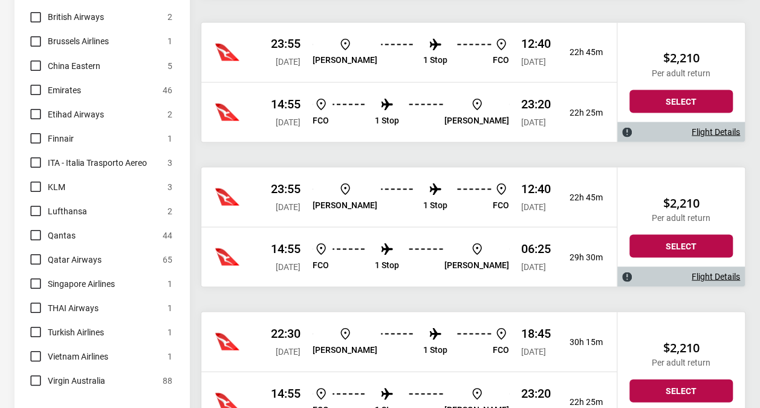
click at [423, 200] on p "1 Stop" at bounding box center [435, 205] width 24 height 10
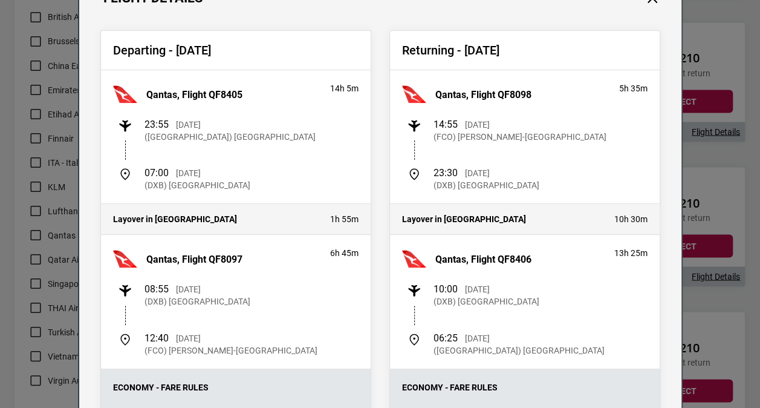
scroll to position [69, 0]
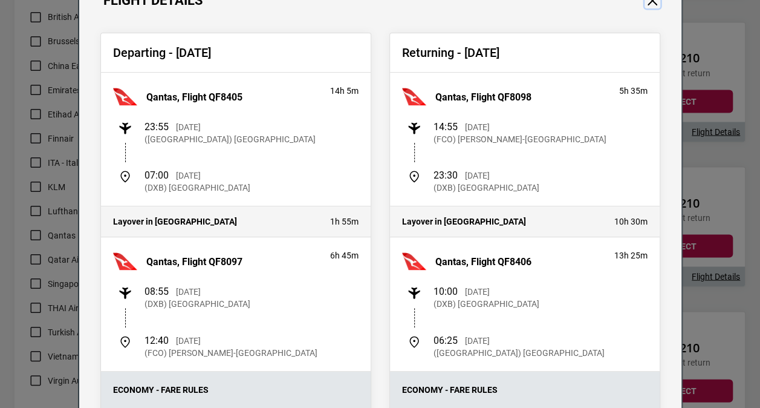
click at [649, 4] on button "Close" at bounding box center [653, 1] width 16 height 16
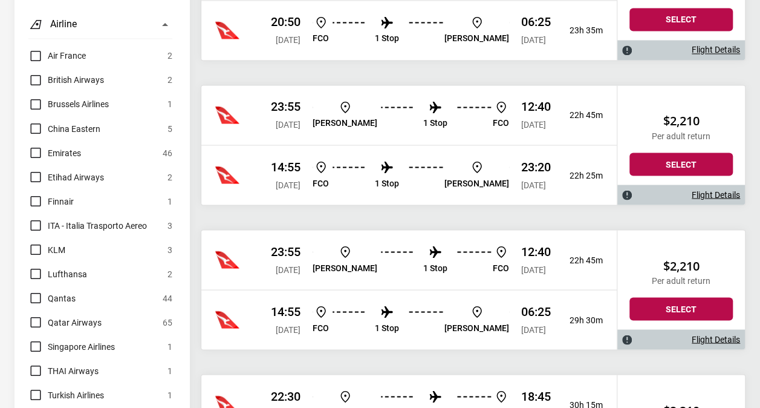
scroll to position [1003, 0]
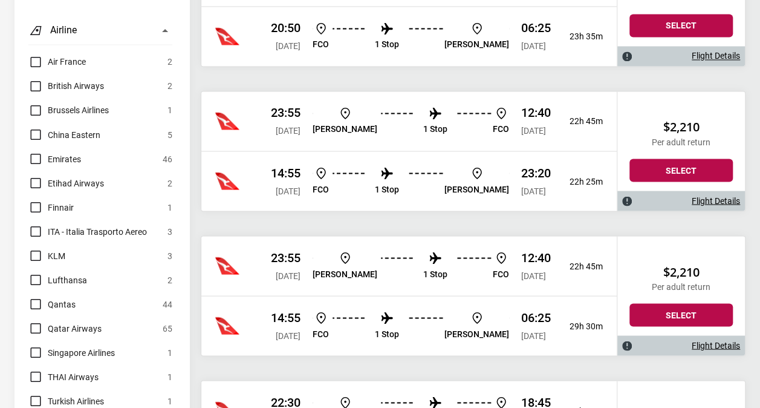
click at [399, 185] on p "1 Stop" at bounding box center [387, 189] width 24 height 10
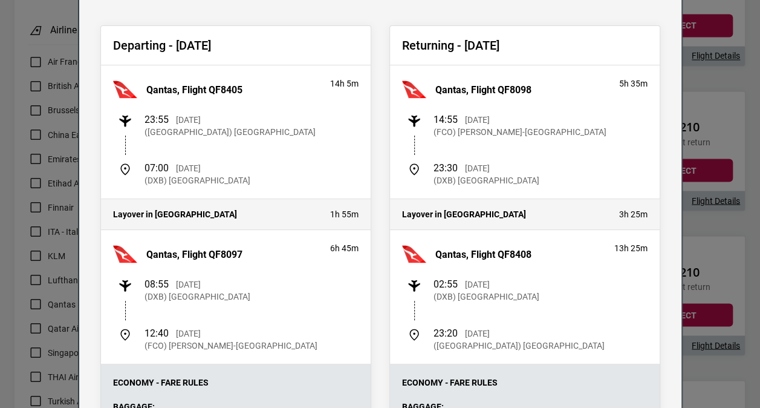
scroll to position [0, 0]
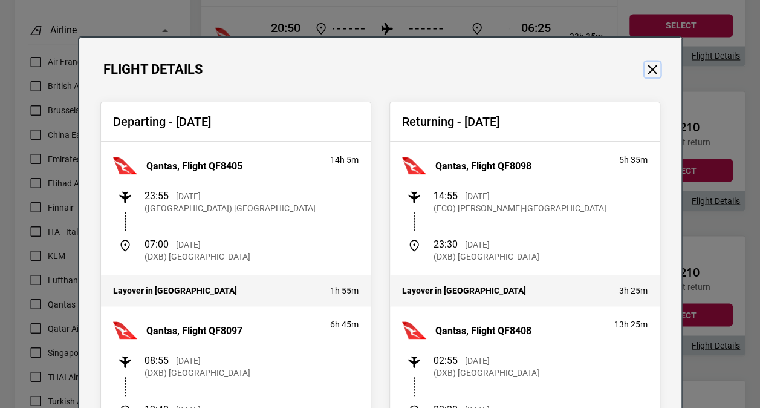
click at [647, 69] on button "Close" at bounding box center [653, 70] width 16 height 16
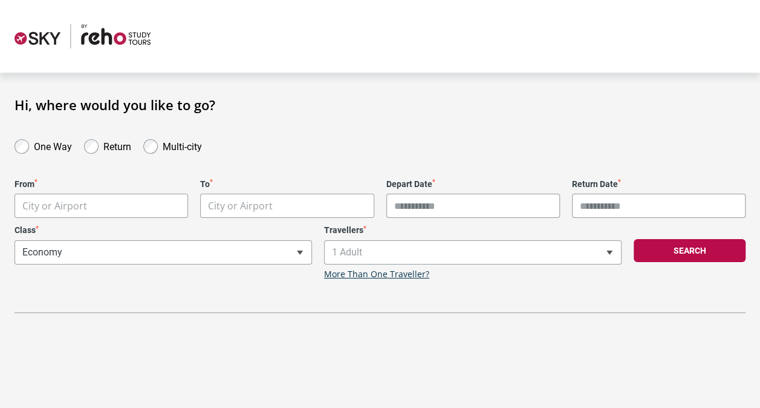
scroll to position [19, 0]
